Goal: Task Accomplishment & Management: Manage account settings

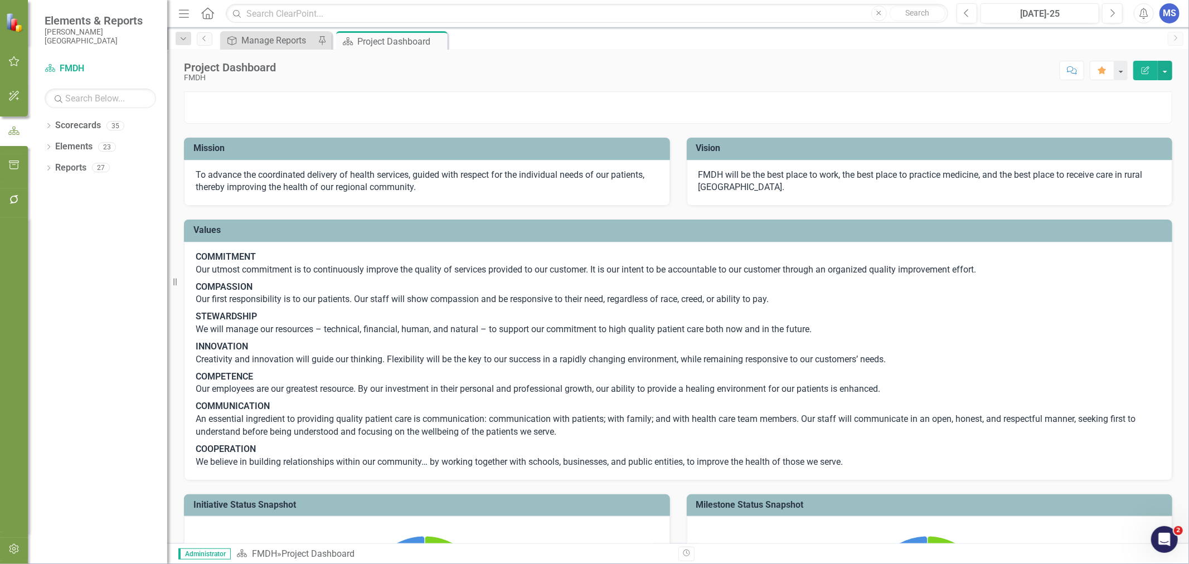
click at [51, 126] on icon "Dropdown" at bounding box center [49, 127] width 8 height 6
click at [53, 147] on icon "Dropdown" at bounding box center [54, 146] width 8 height 7
click at [65, 169] on icon "Dropdown" at bounding box center [65, 167] width 8 height 7
click at [76, 211] on icon "Dropdown" at bounding box center [76, 209] width 8 height 7
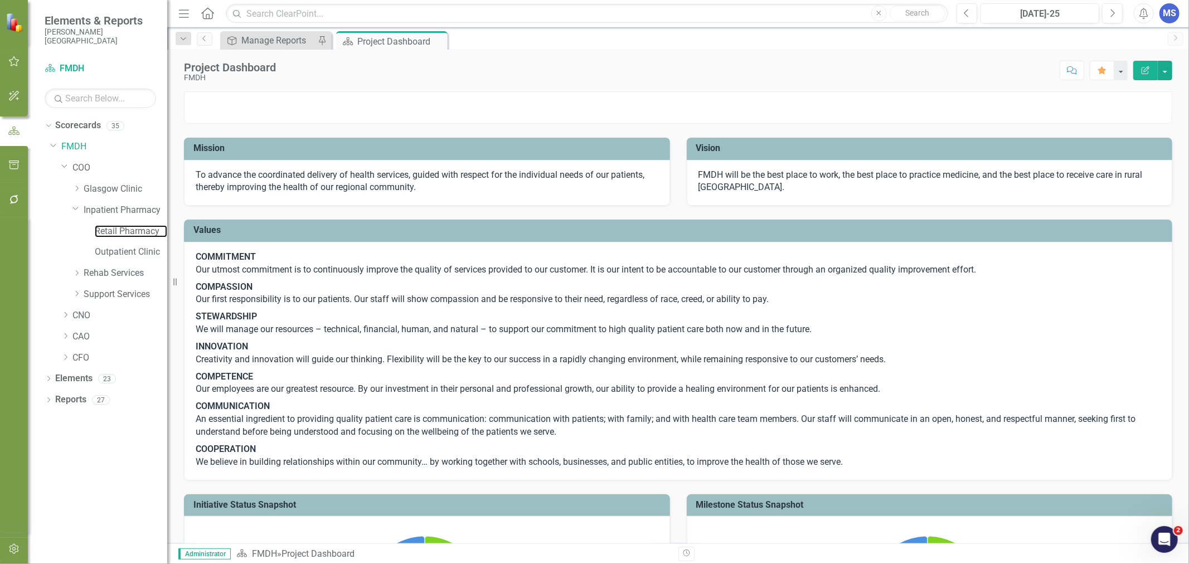
click at [114, 232] on link "Retail Pharmacy" at bounding box center [131, 231] width 72 height 13
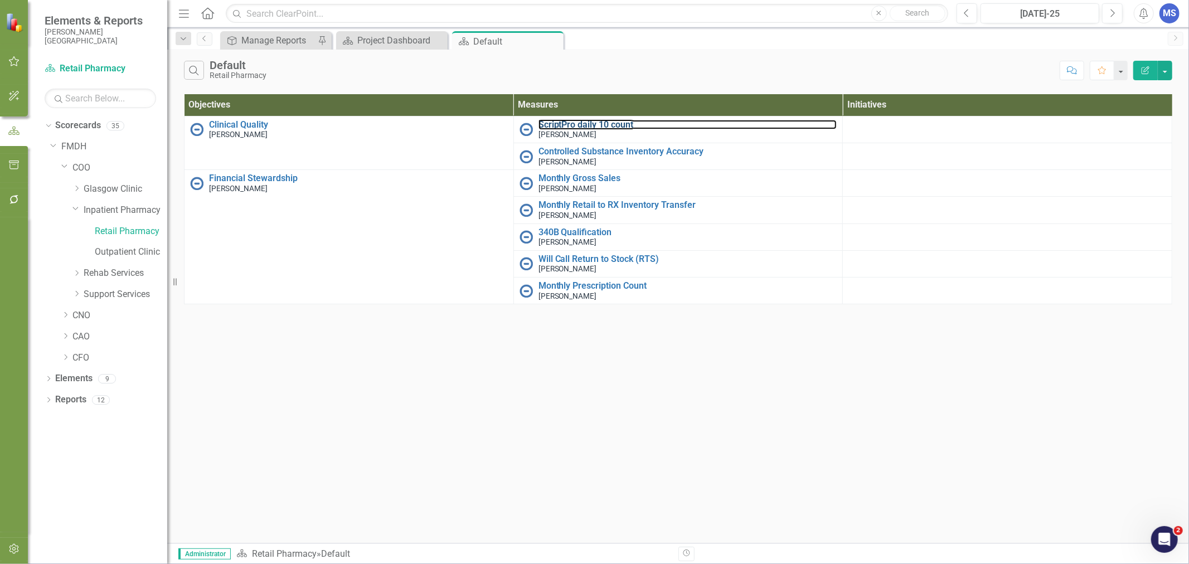
click at [601, 125] on link "ScriptPro daily 10 count" at bounding box center [687, 125] width 299 height 10
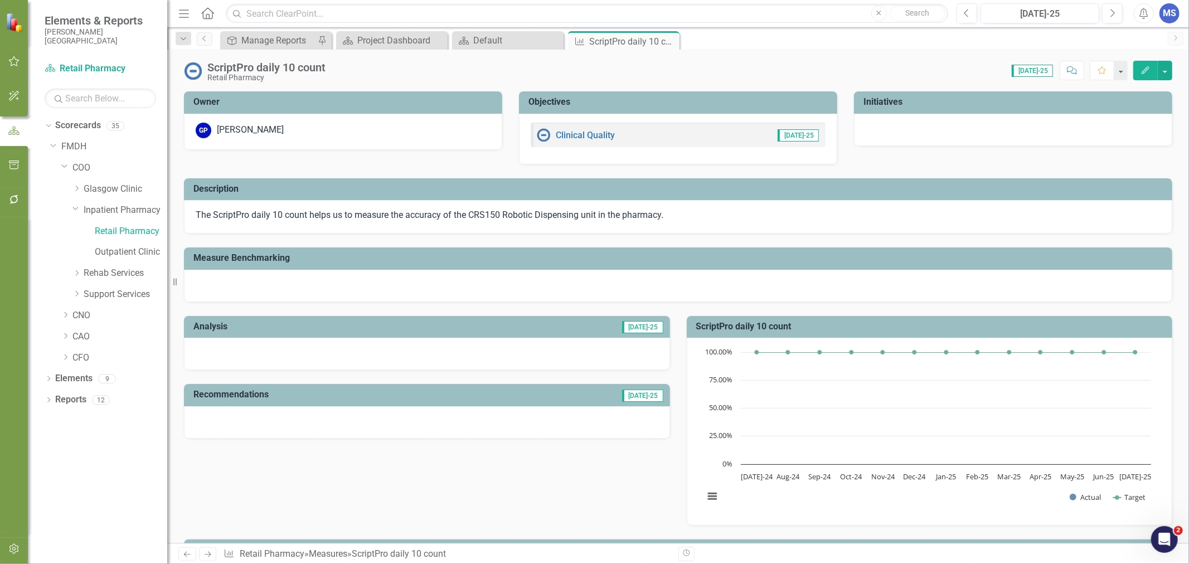
click at [50, 379] on icon "Dropdown" at bounding box center [49, 380] width 8 height 6
click at [87, 421] on link "Measure Measures" at bounding box center [88, 421] width 55 height 13
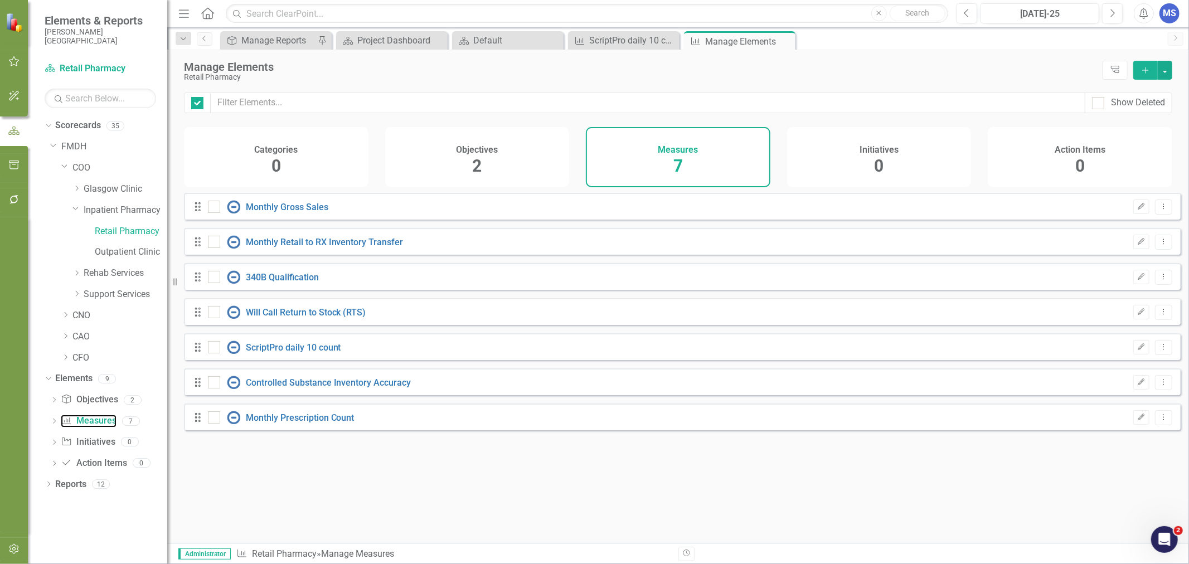
checkbox input "false"
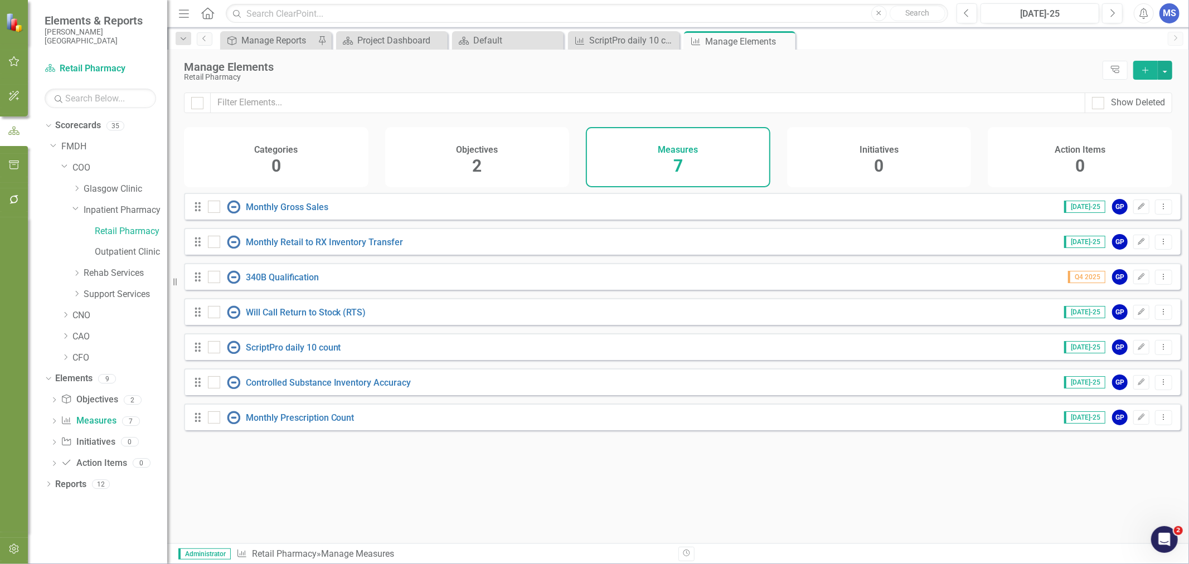
click at [1159, 351] on icon "Dropdown Menu" at bounding box center [1163, 346] width 9 height 7
click at [1126, 439] on link "Trash Delete Measure" at bounding box center [1113, 435] width 100 height 21
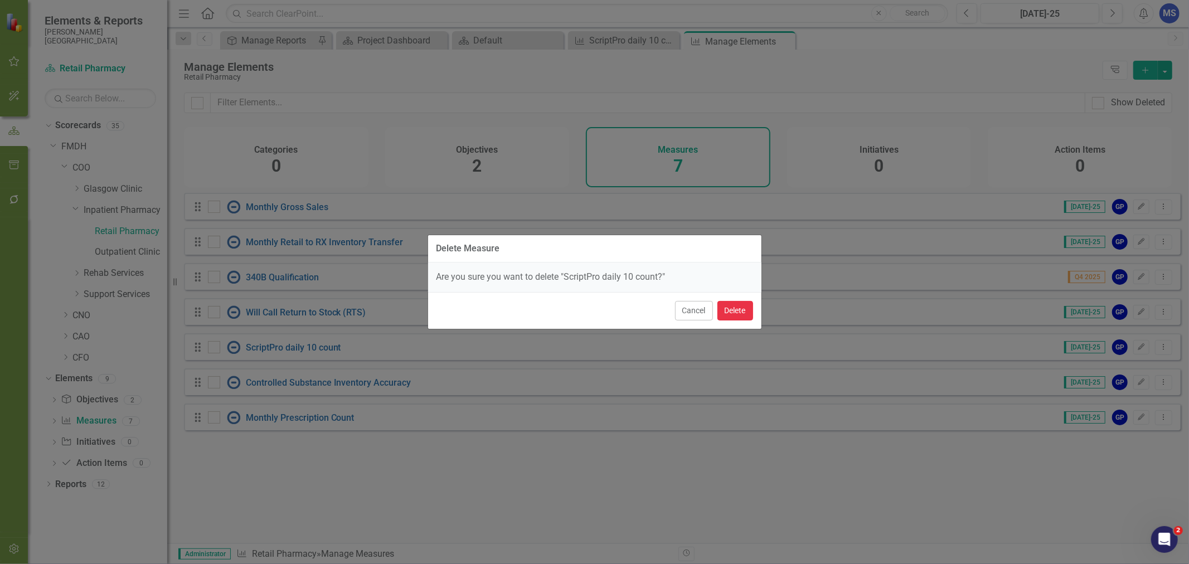
click at [732, 308] on button "Delete" at bounding box center [735, 311] width 36 height 20
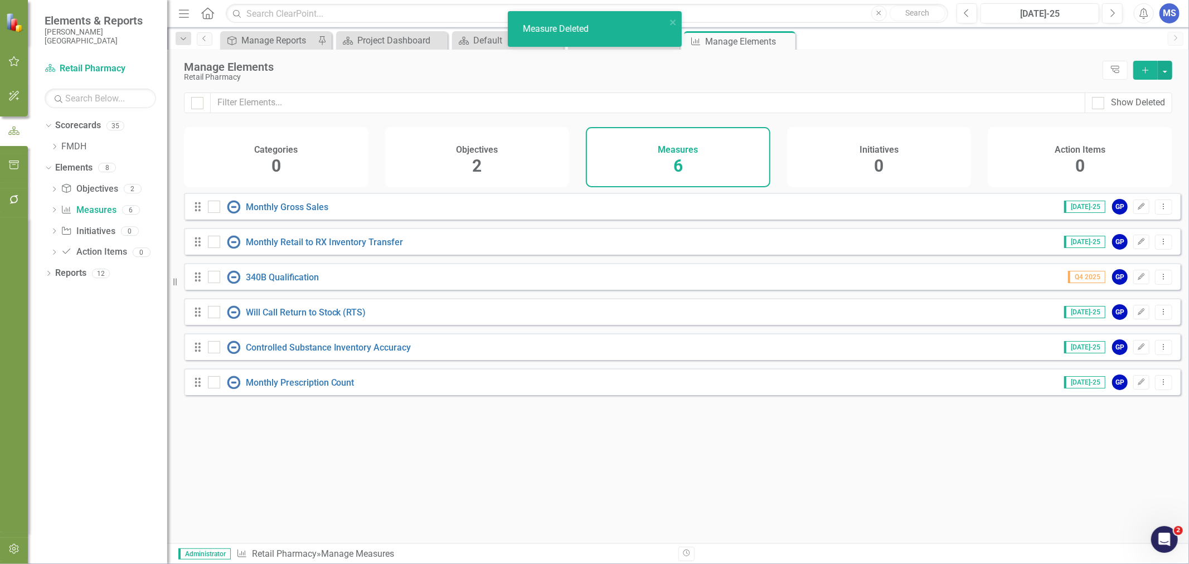
click at [477, 163] on span "2" at bounding box center [476, 166] width 9 height 20
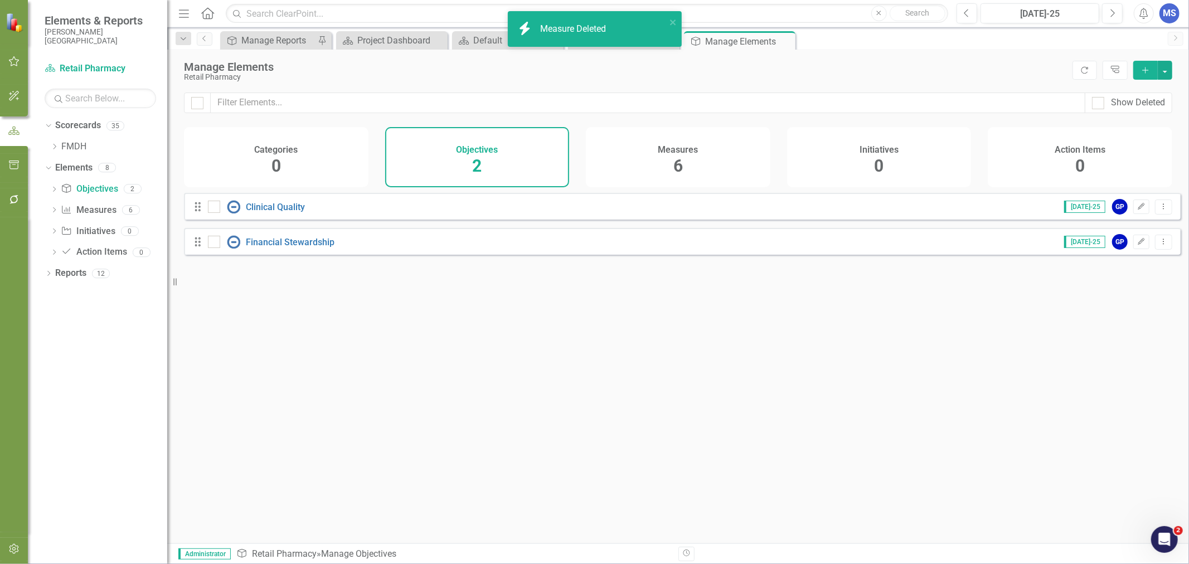
click at [1137, 210] on icon "Edit" at bounding box center [1141, 206] width 8 height 7
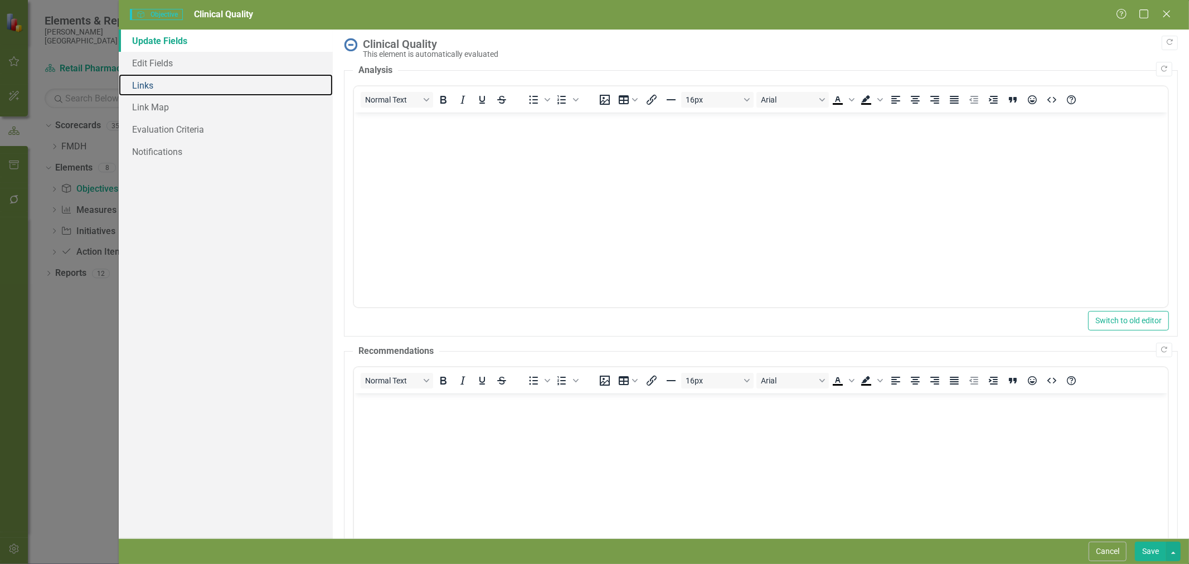
click at [151, 87] on link "Links" at bounding box center [226, 85] width 214 height 22
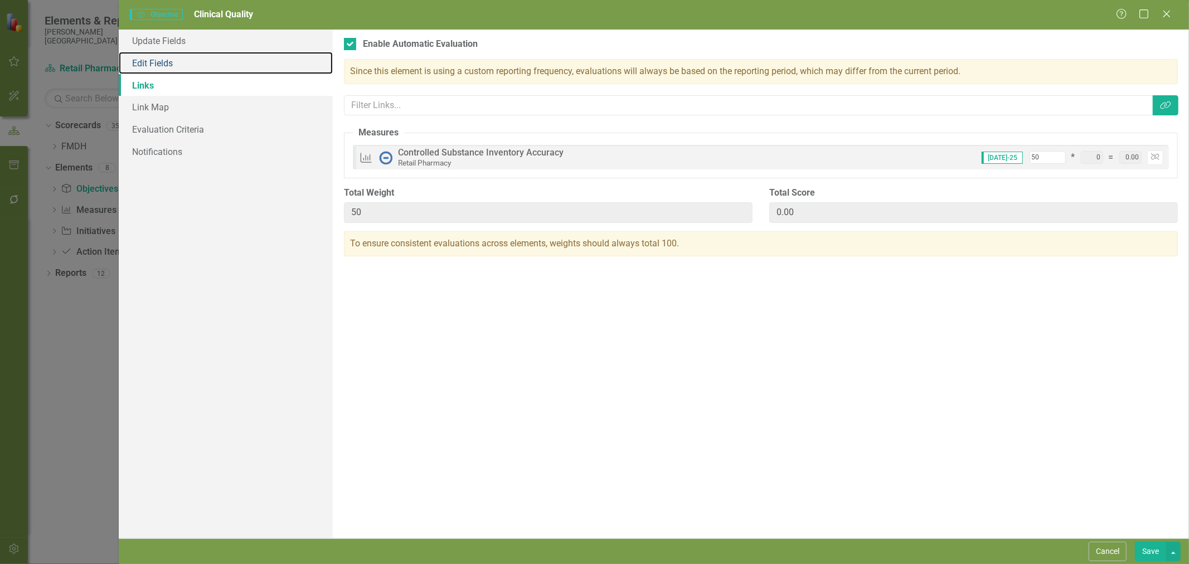
click at [164, 60] on link "Edit Fields" at bounding box center [226, 63] width 214 height 22
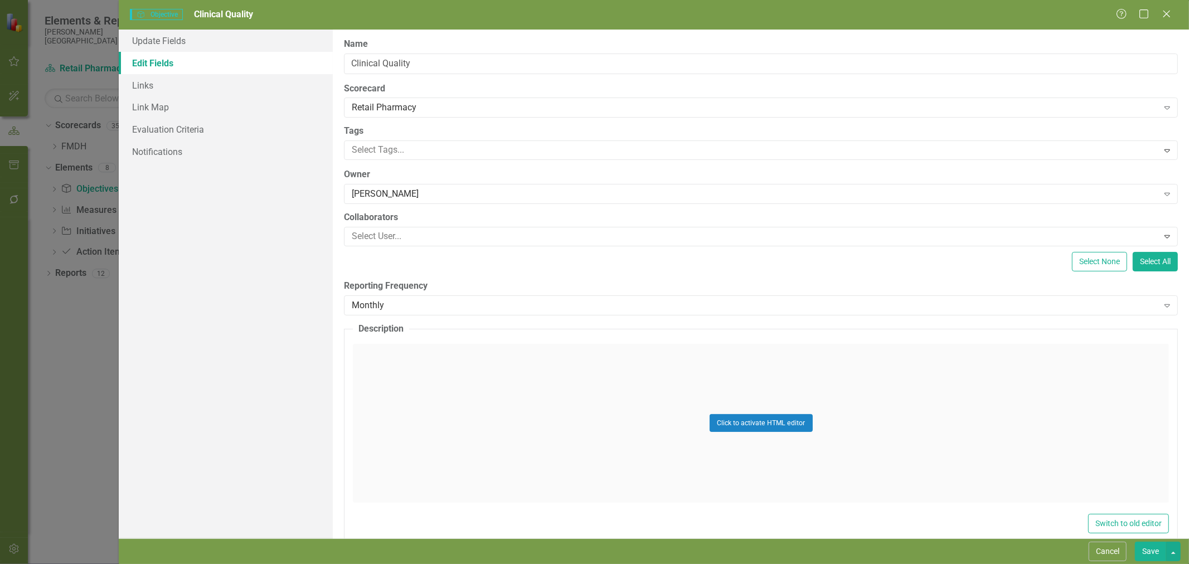
click at [388, 304] on div "Monthly" at bounding box center [755, 305] width 806 height 13
click at [163, 88] on link "Links" at bounding box center [226, 85] width 214 height 22
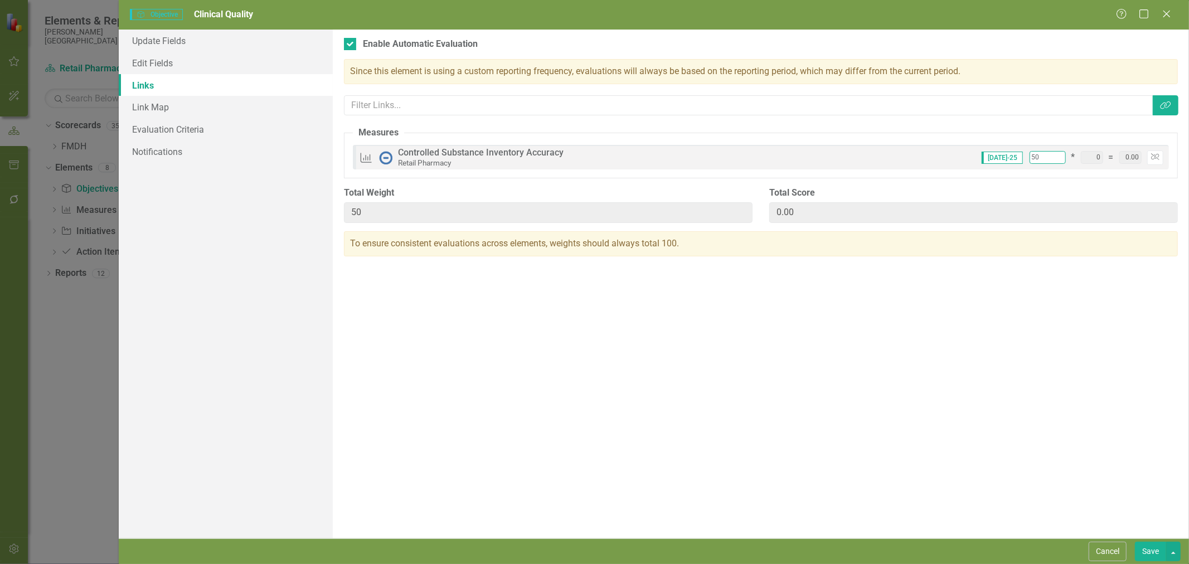
drag, startPoint x: 1044, startPoint y: 155, endPoint x: 993, endPoint y: 154, distance: 50.7
click at [993, 154] on div "[DATE]-25 50 * 0 = 0.00 Unlink" at bounding box center [1068, 157] width 190 height 14
type input "1"
type input "10"
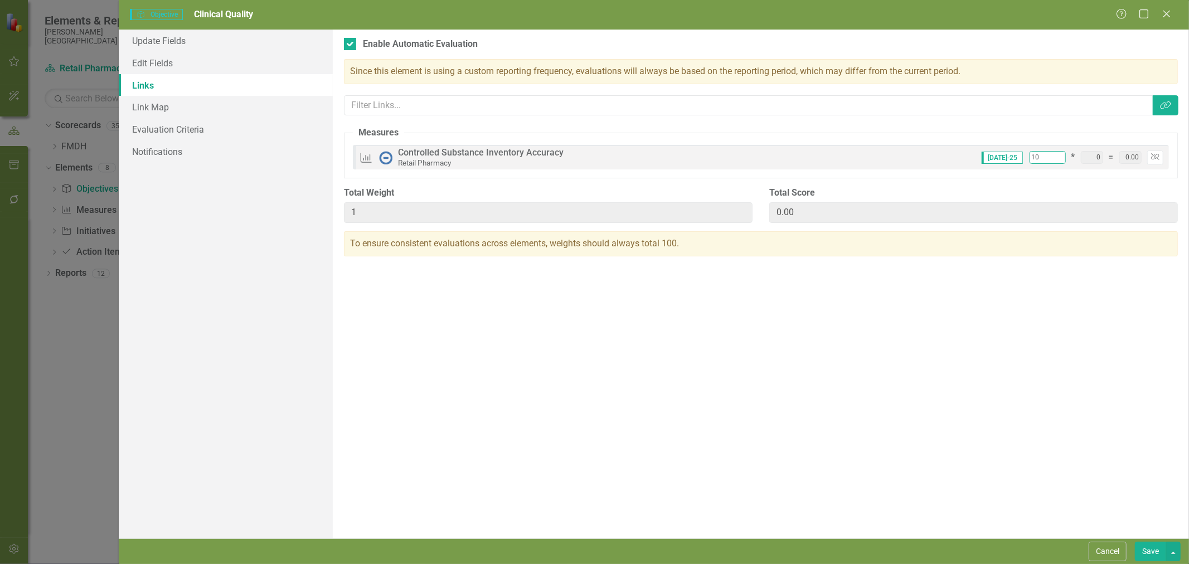
type input "10"
type input "100"
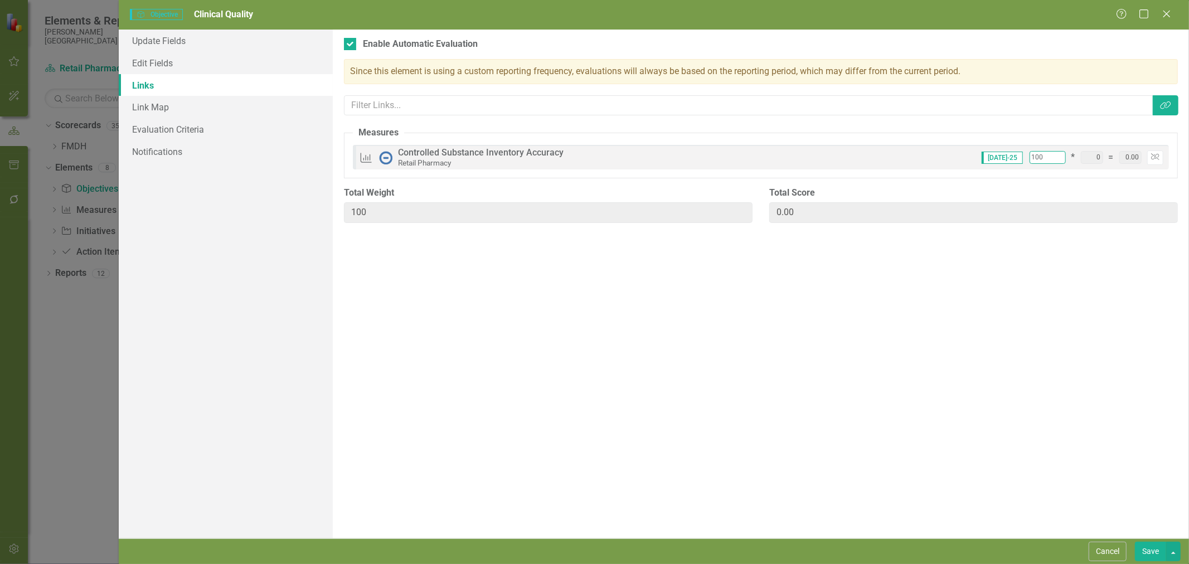
type input "100"
click at [1151, 545] on button "Save" at bounding box center [1150, 552] width 31 height 20
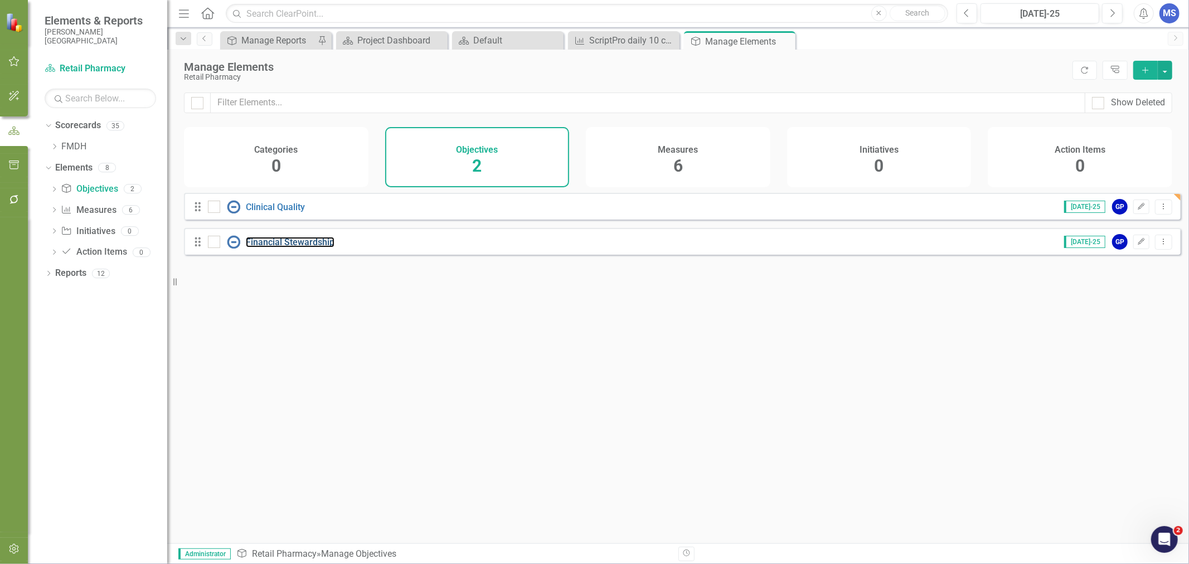
click at [262, 247] on link "Financial Stewardship" at bounding box center [290, 242] width 89 height 11
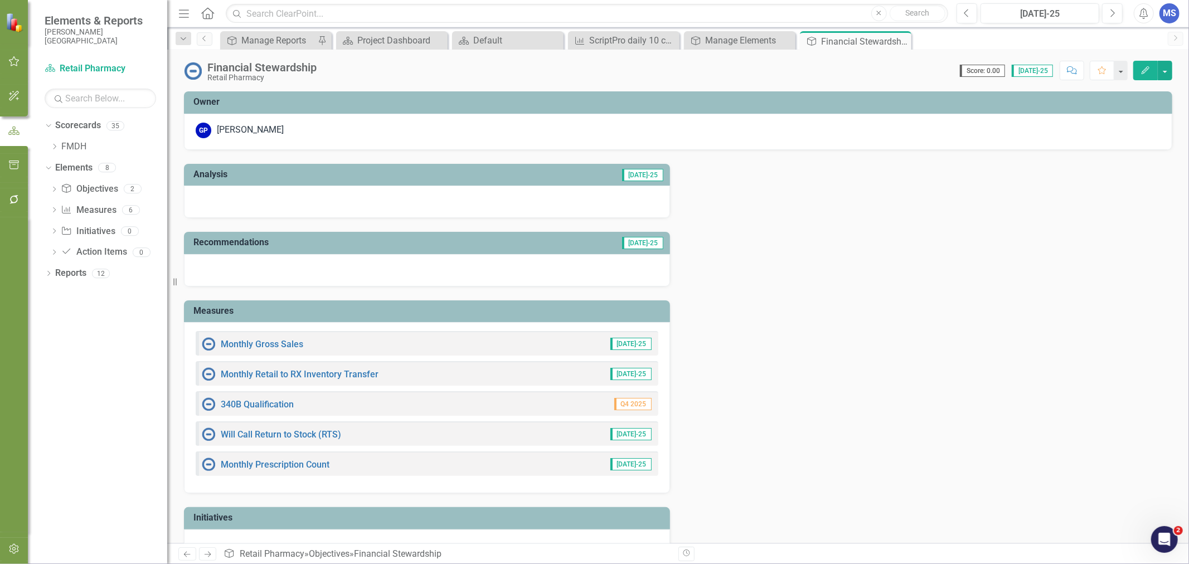
click at [1148, 71] on icon "Edit" at bounding box center [1145, 70] width 10 height 8
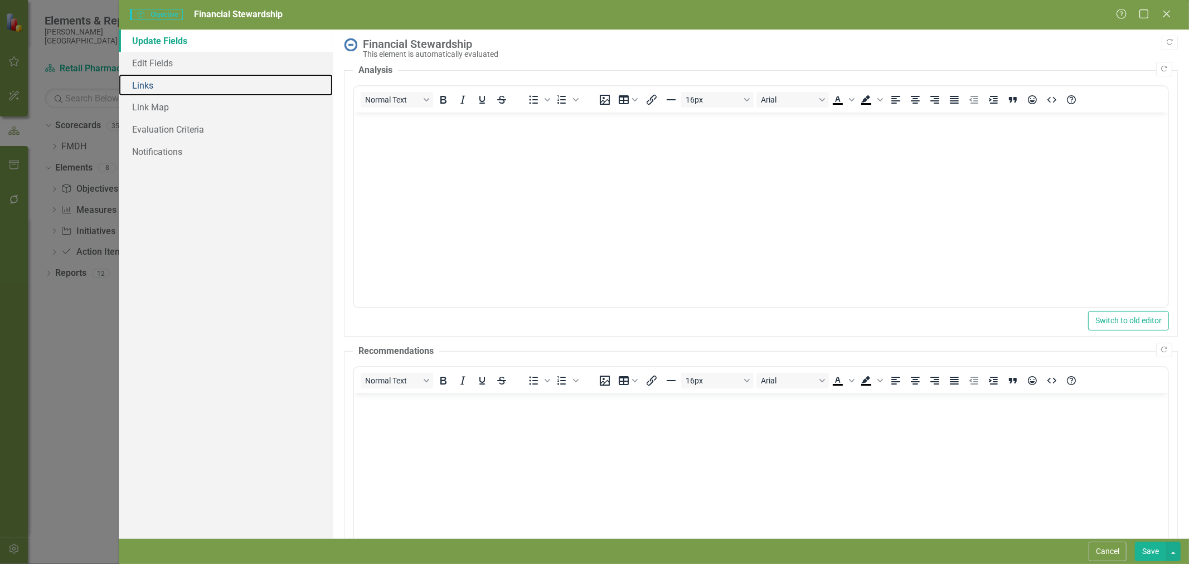
click at [171, 88] on link "Links" at bounding box center [226, 85] width 214 height 22
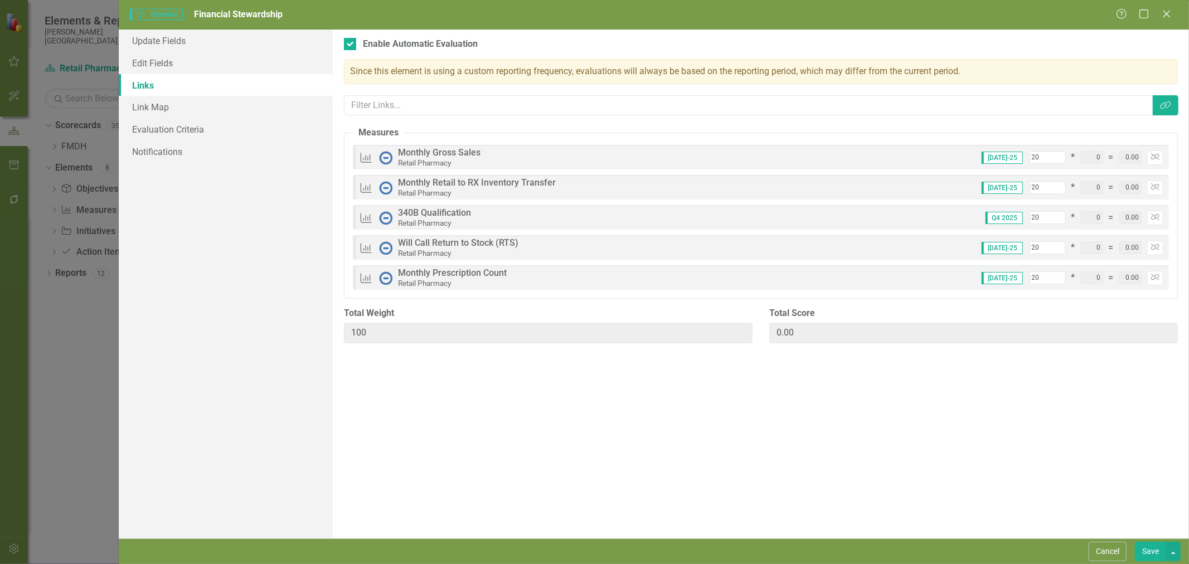
click at [1112, 558] on button "Cancel" at bounding box center [1107, 552] width 38 height 20
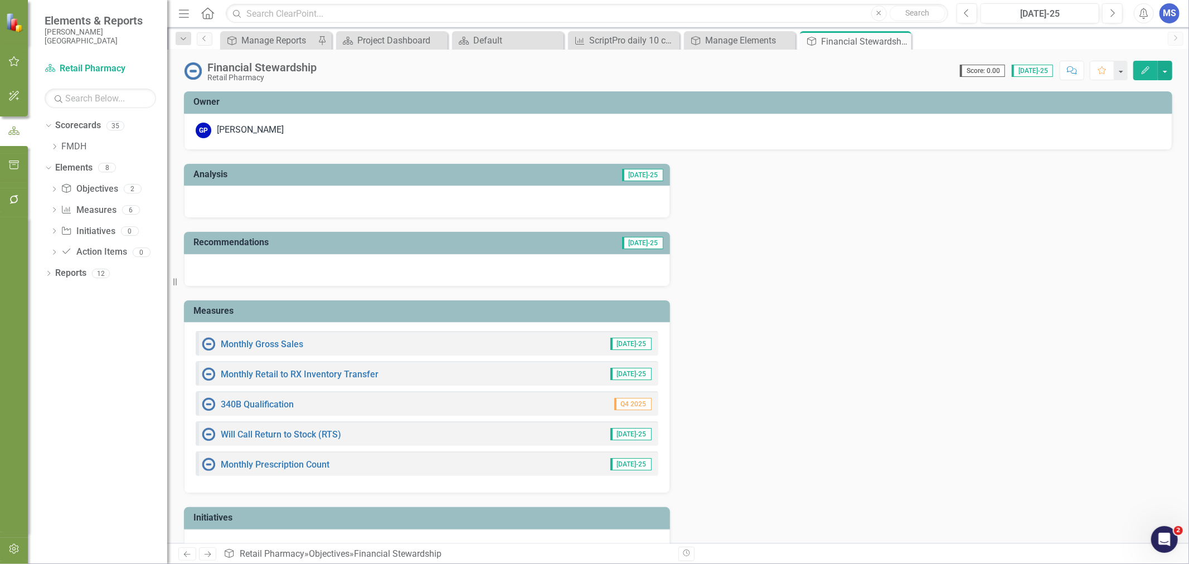
click at [0, 0] on icon at bounding box center [0, 0] width 0 height 0
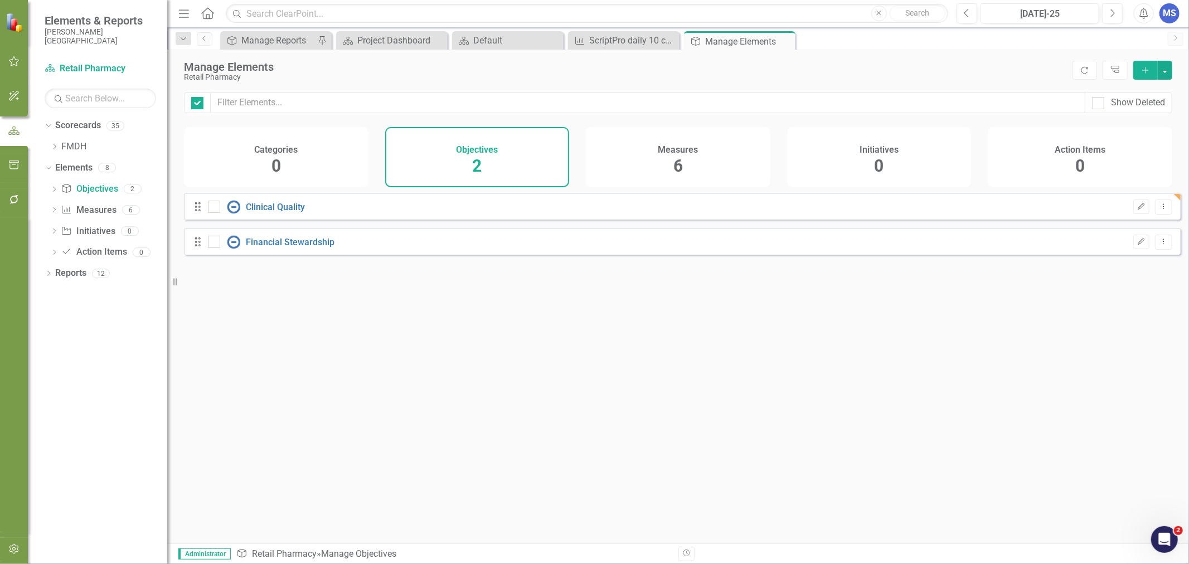
checkbox input "false"
click at [53, 190] on icon "Dropdown" at bounding box center [54, 190] width 8 height 6
click at [53, 190] on icon at bounding box center [53, 189] width 5 height 3
click at [53, 210] on icon "Dropdown" at bounding box center [54, 211] width 8 height 6
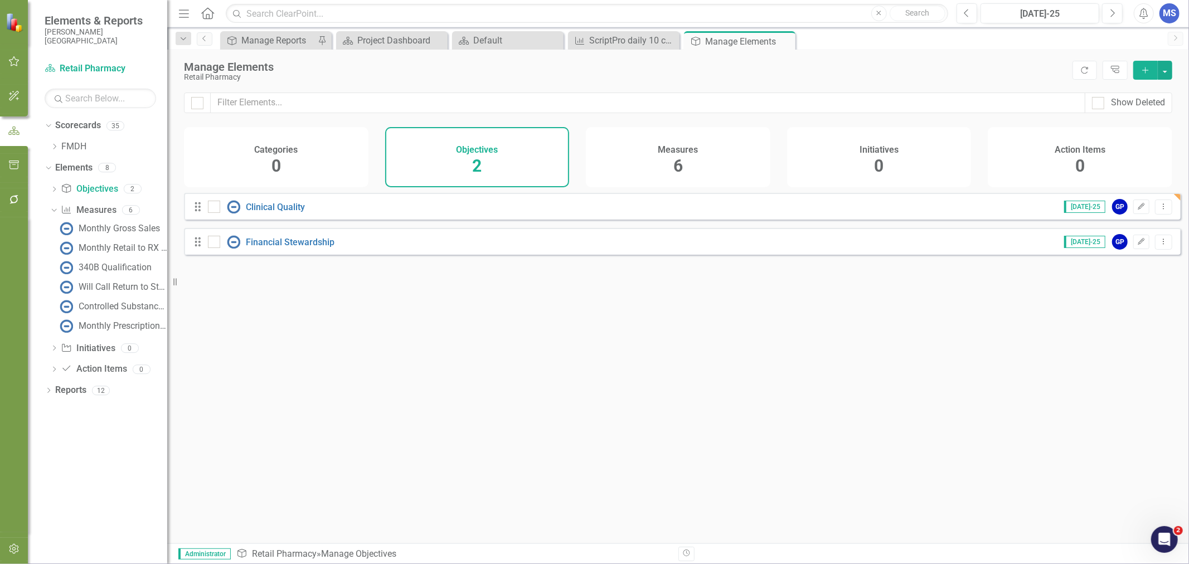
click at [52, 210] on icon at bounding box center [53, 209] width 5 height 3
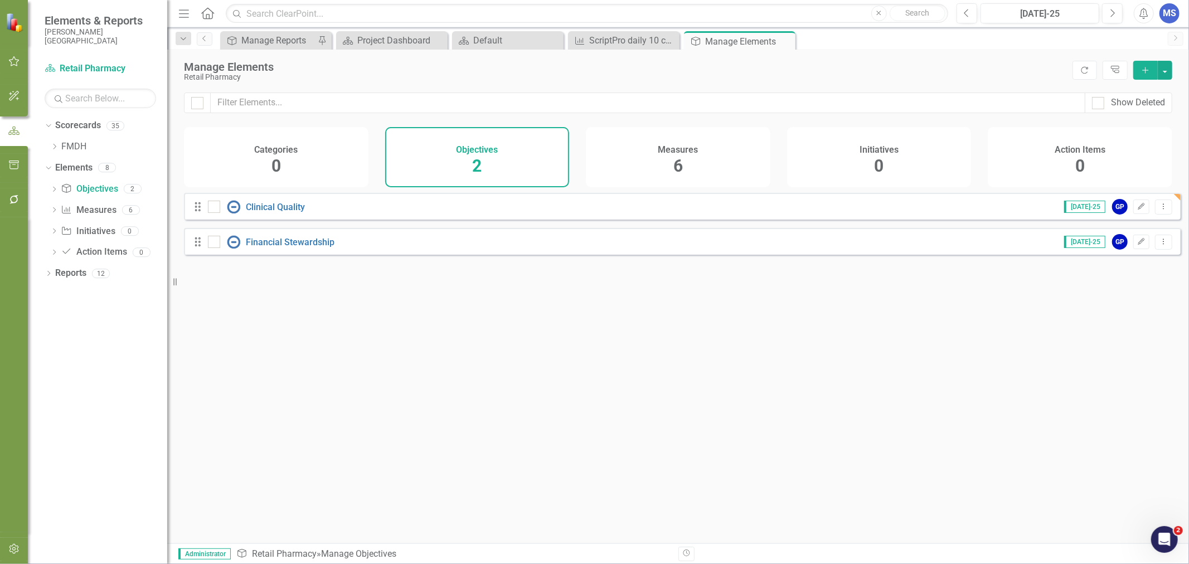
click at [54, 147] on icon "Dropdown" at bounding box center [54, 146] width 8 height 7
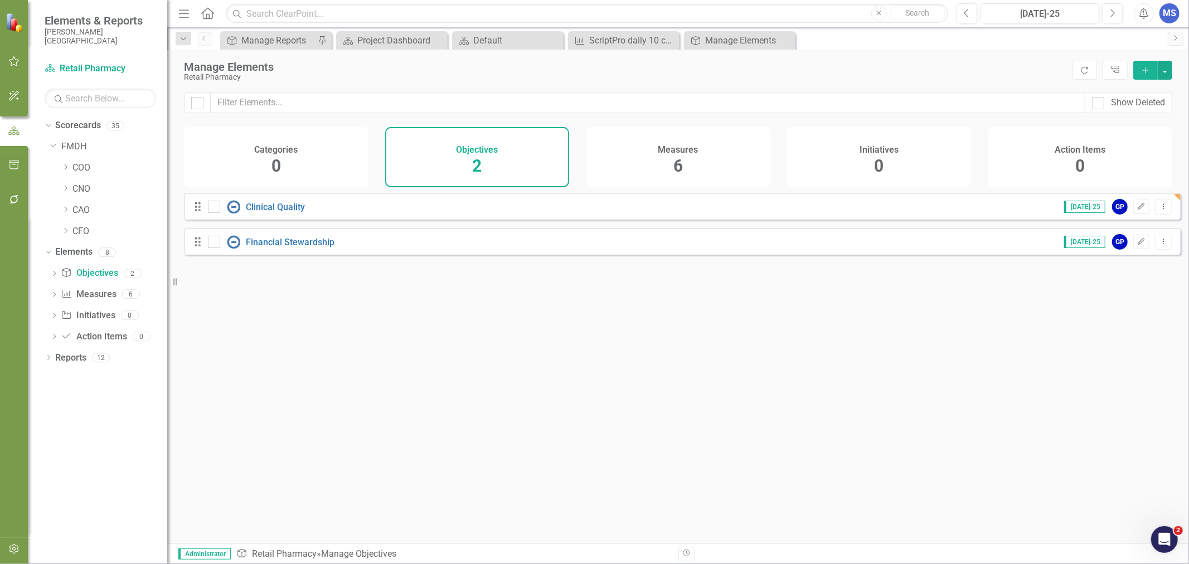
click at [65, 167] on icon "Dropdown" at bounding box center [65, 167] width 8 height 7
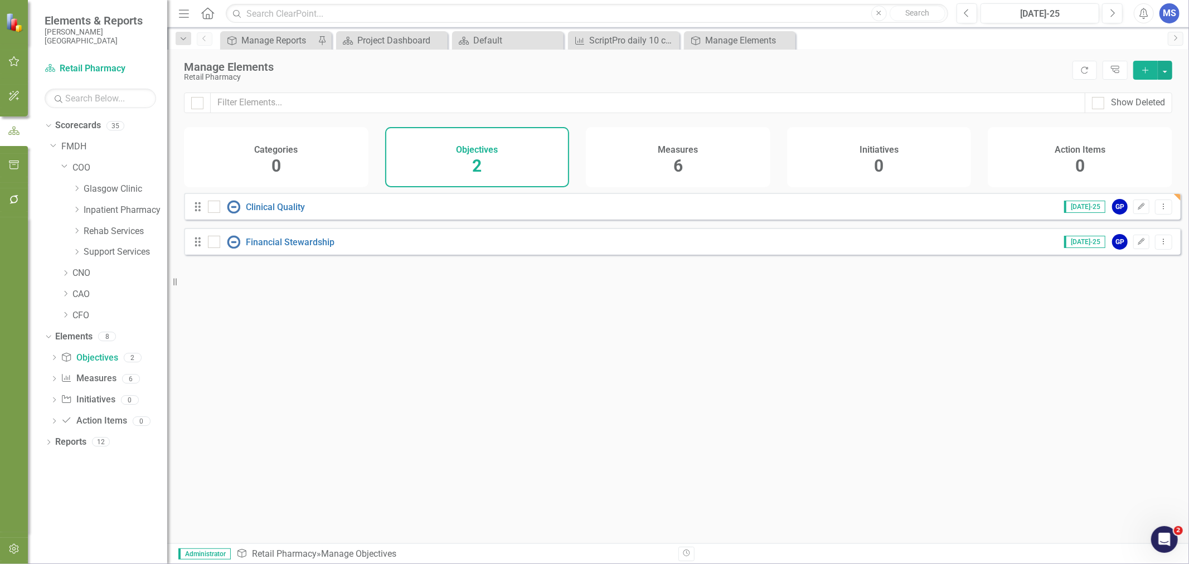
drag, startPoint x: 400, startPoint y: 394, endPoint x: 533, endPoint y: 382, distance: 133.7
click at [400, 394] on div "Looks like you don't have any Objectives set up yet. Why don't you add an Objec…" at bounding box center [682, 354] width 996 height 323
